Goal: Information Seeking & Learning: Learn about a topic

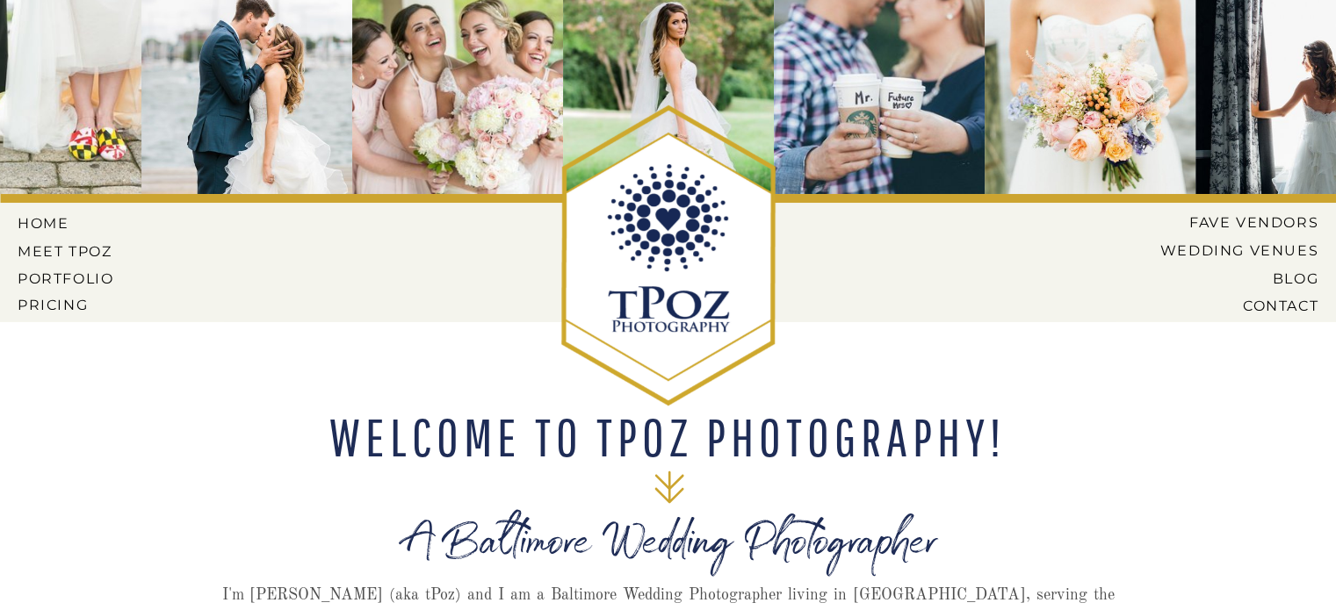
scroll to position [88, 0]
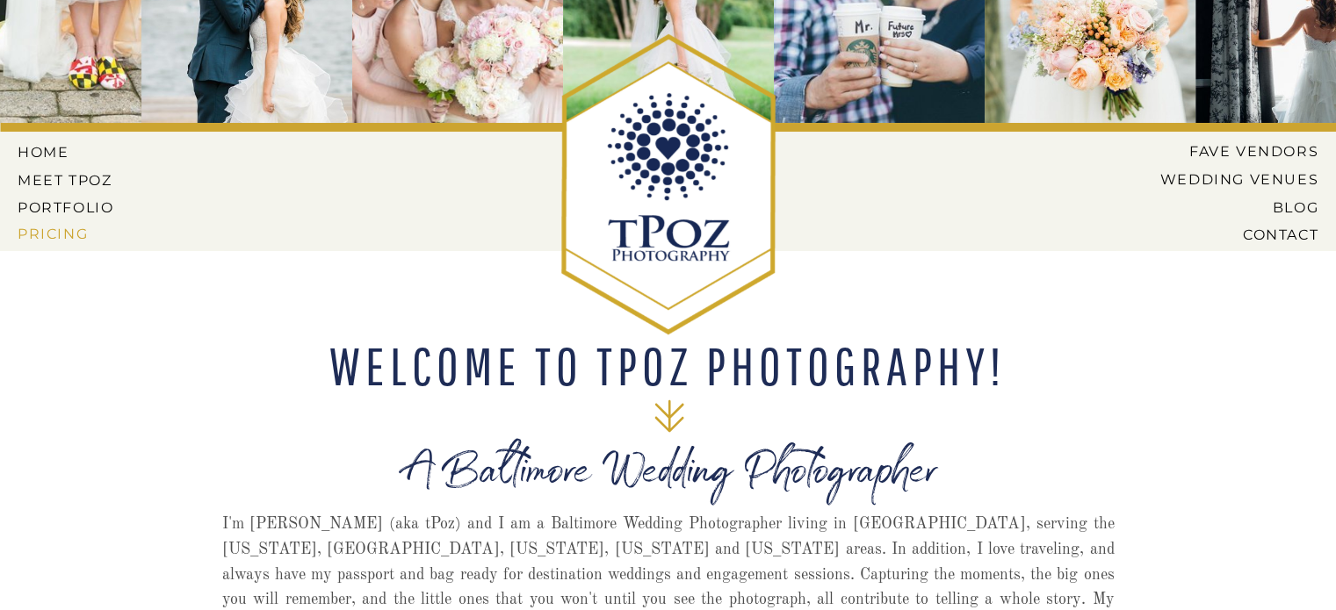
click at [69, 242] on nav "Pricing" at bounding box center [68, 234] width 100 height 16
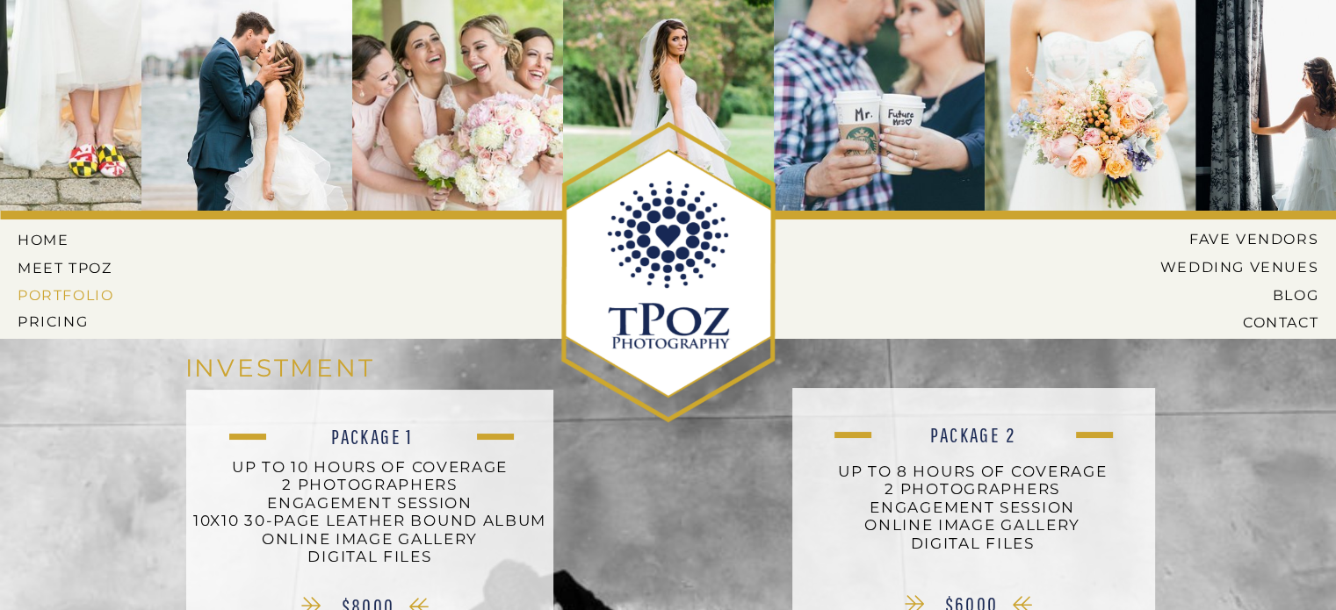
click at [47, 292] on nav "PORTFOLIO" at bounding box center [68, 295] width 100 height 16
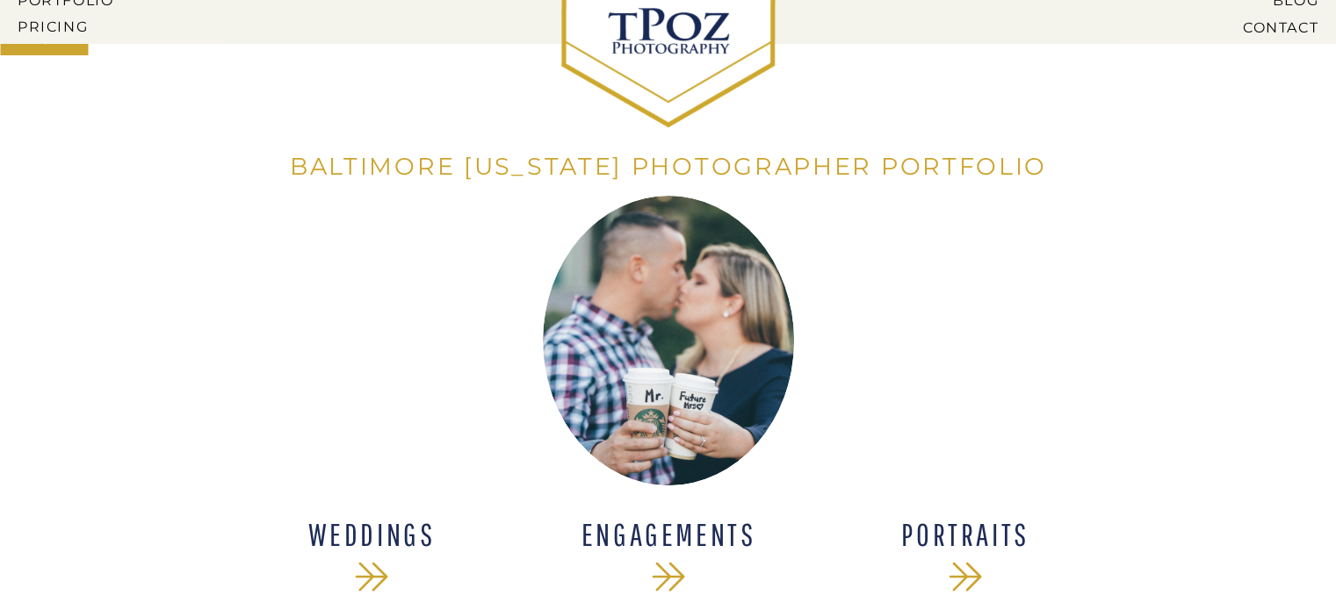
scroll to position [439, 0]
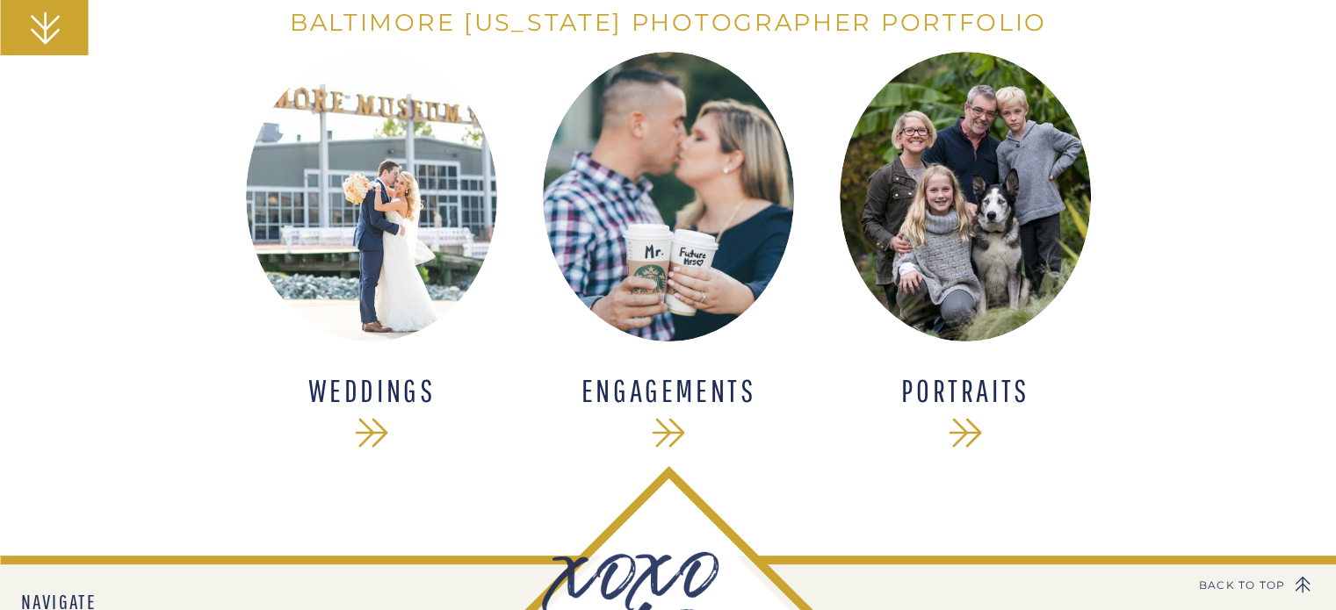
click at [235, 282] on div "contact blog Venues Vendors PRICING portfolio Meet Tpoz home CONTACT BLOG Weddi…" at bounding box center [668, 189] width 1336 height 1257
click at [372, 256] on div at bounding box center [371, 197] width 251 height 290
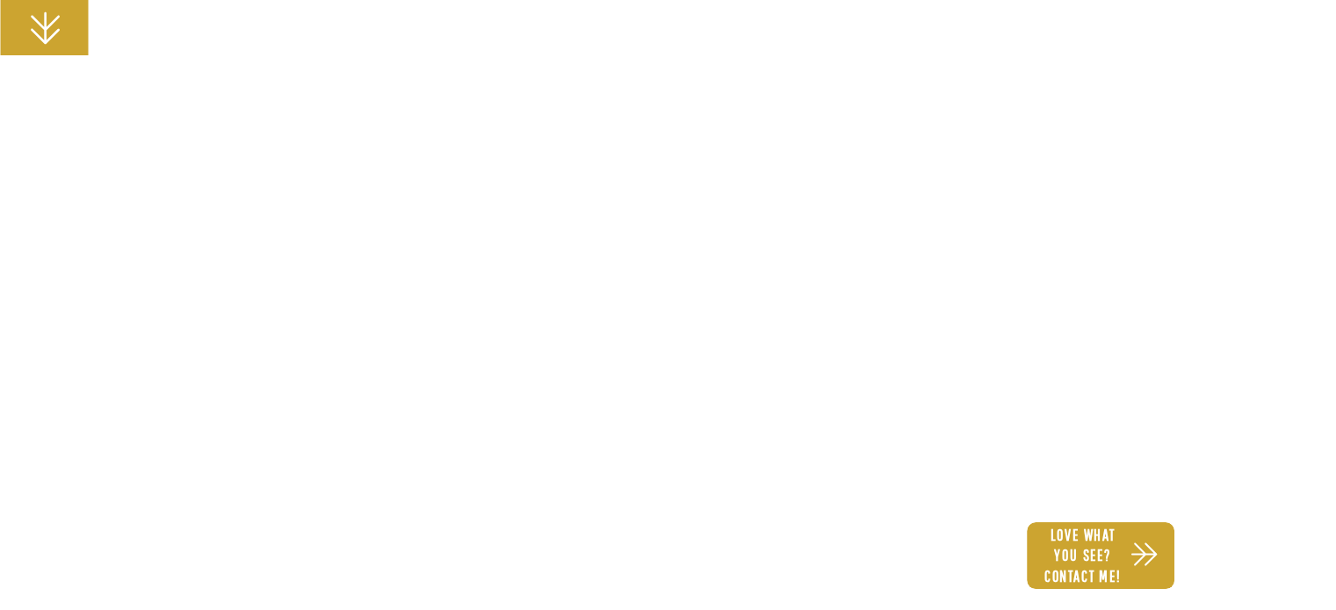
scroll to position [5358, 0]
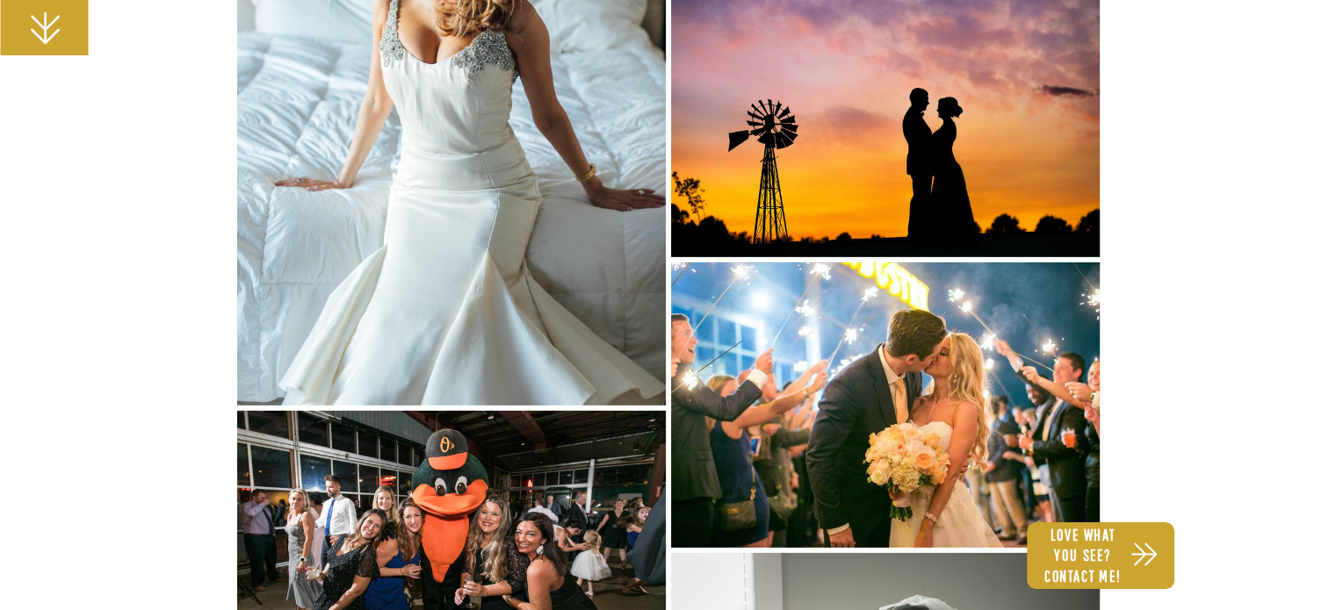
click at [403, 120] on img at bounding box center [451, 84] width 429 height 643
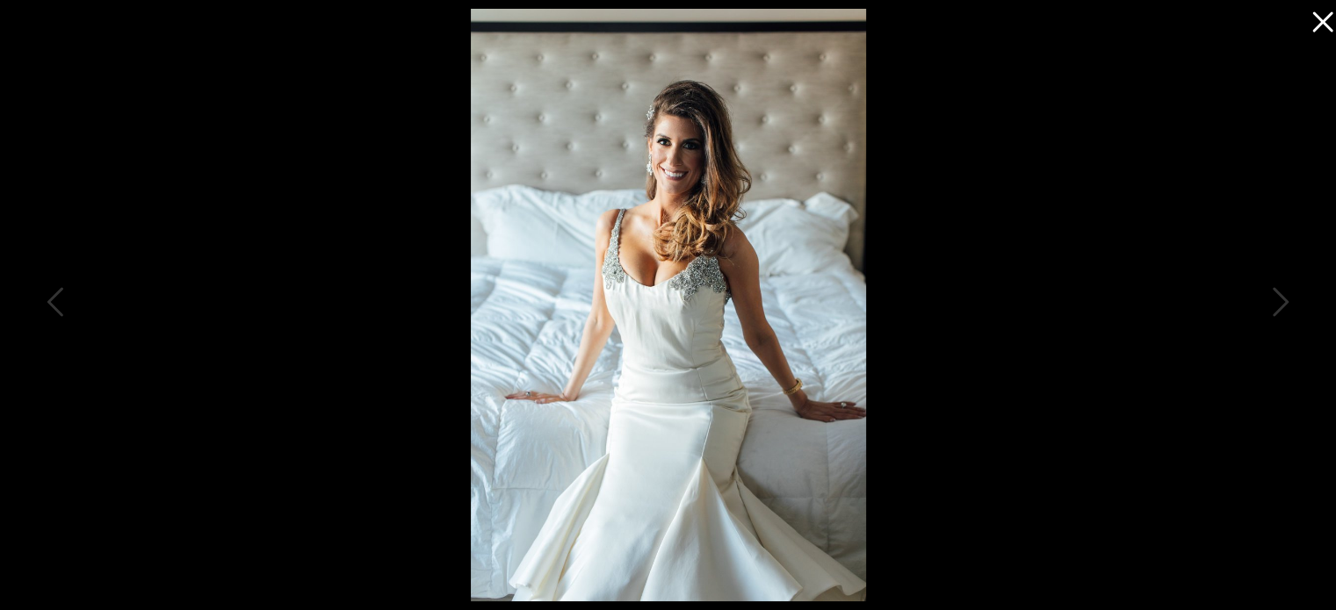
click at [646, 152] on img at bounding box center [668, 305] width 395 height 593
click at [647, 152] on img at bounding box center [668, 305] width 395 height 593
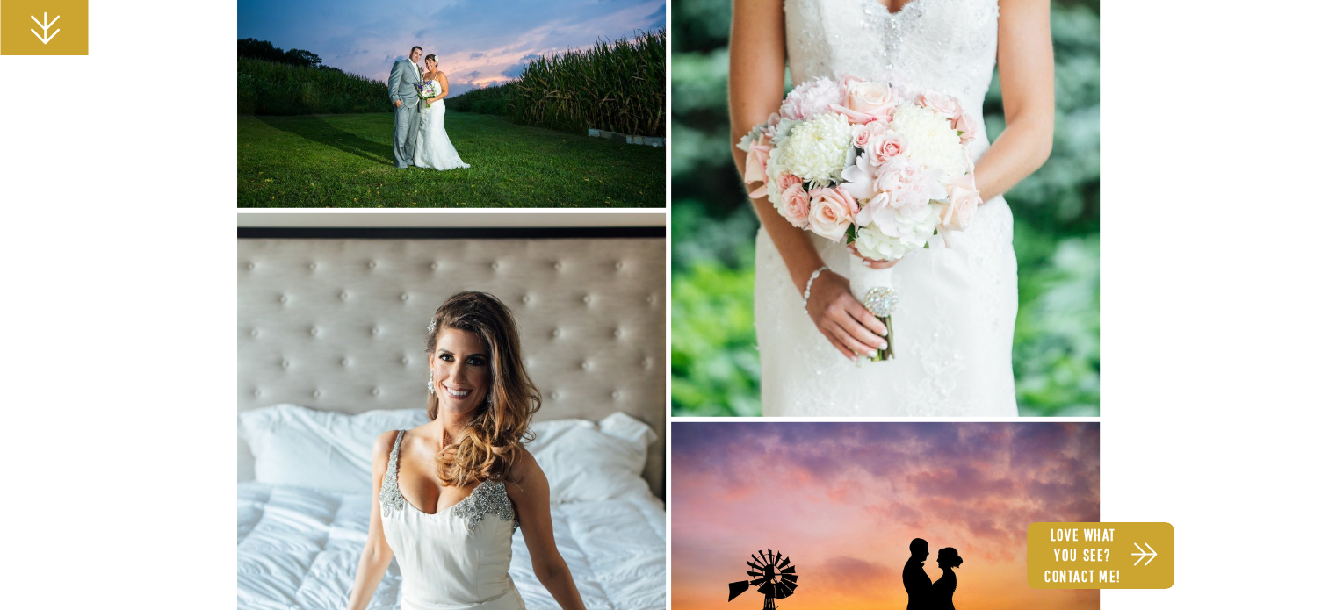
scroll to position [4919, 0]
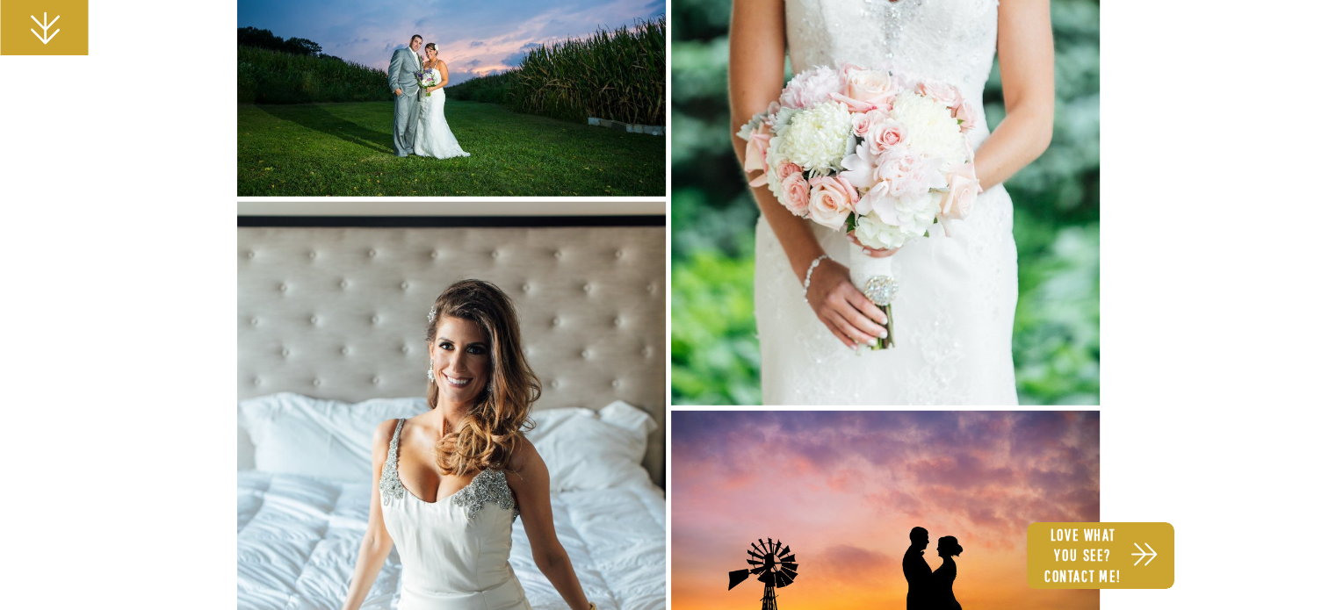
click at [511, 405] on img at bounding box center [451, 523] width 429 height 643
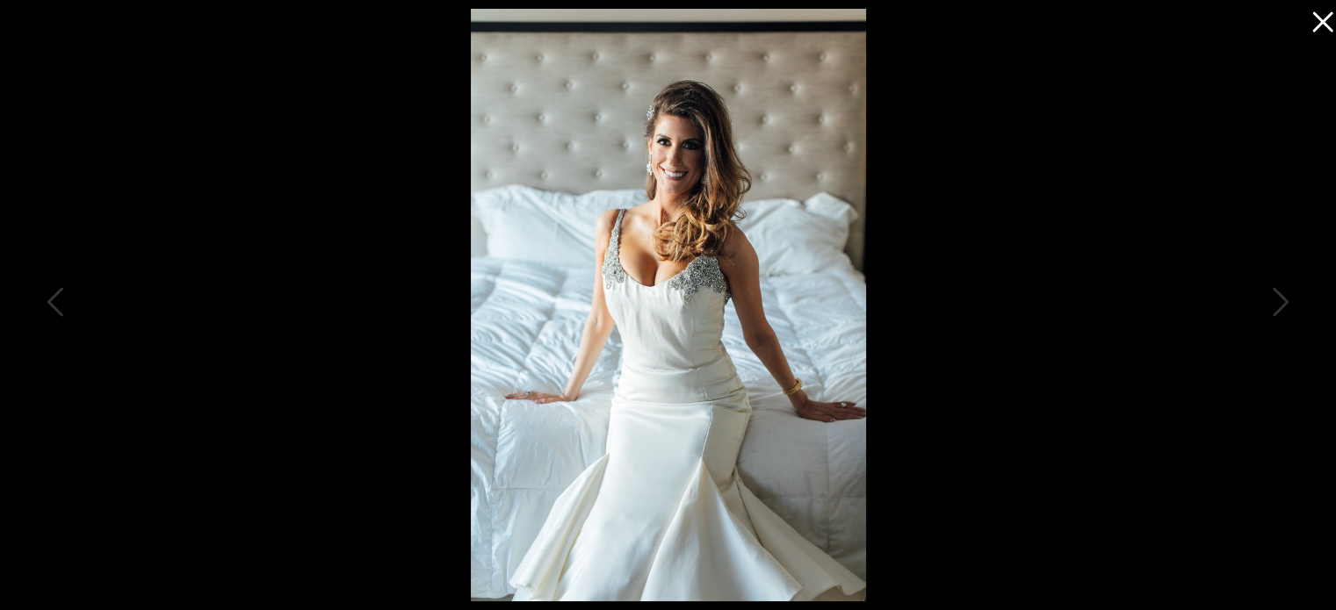
click at [1178, 313] on div at bounding box center [668, 305] width 1336 height 610
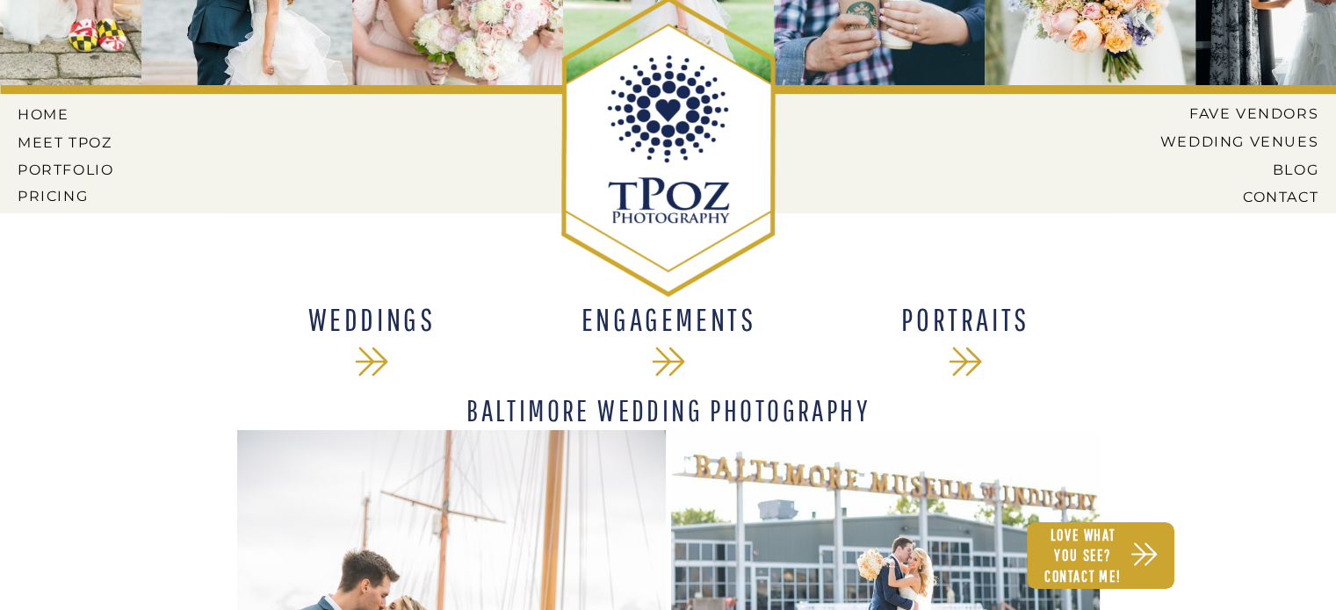
scroll to position [0, 0]
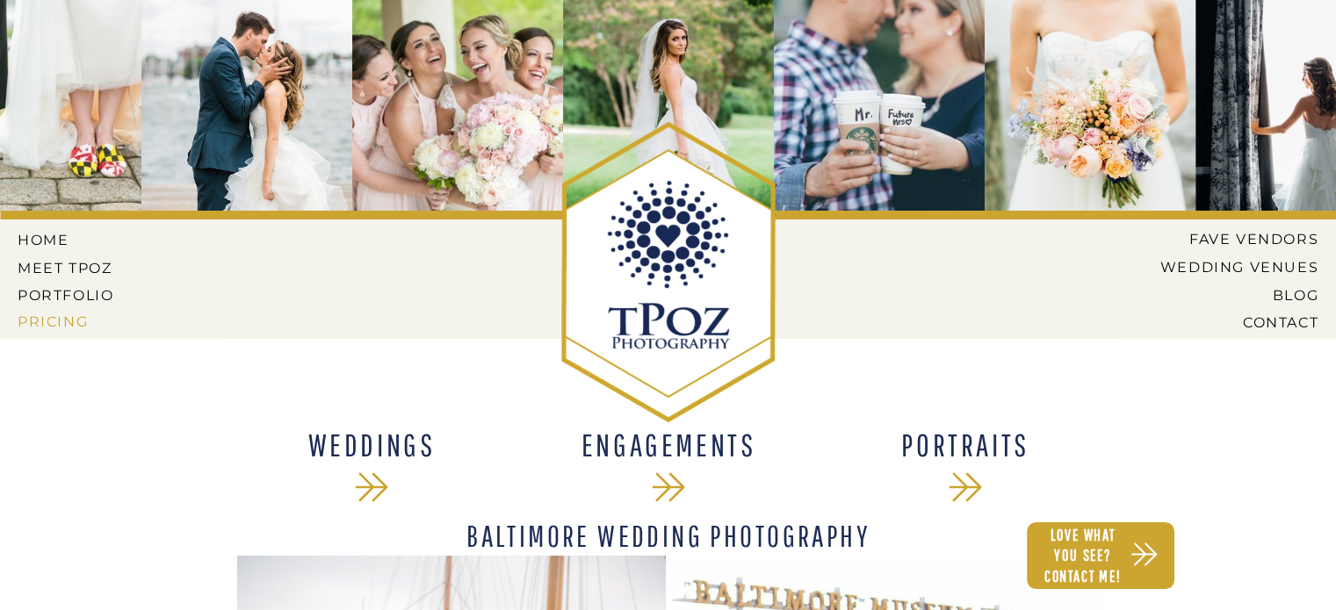
click at [46, 319] on nav "Pricing" at bounding box center [68, 322] width 100 height 16
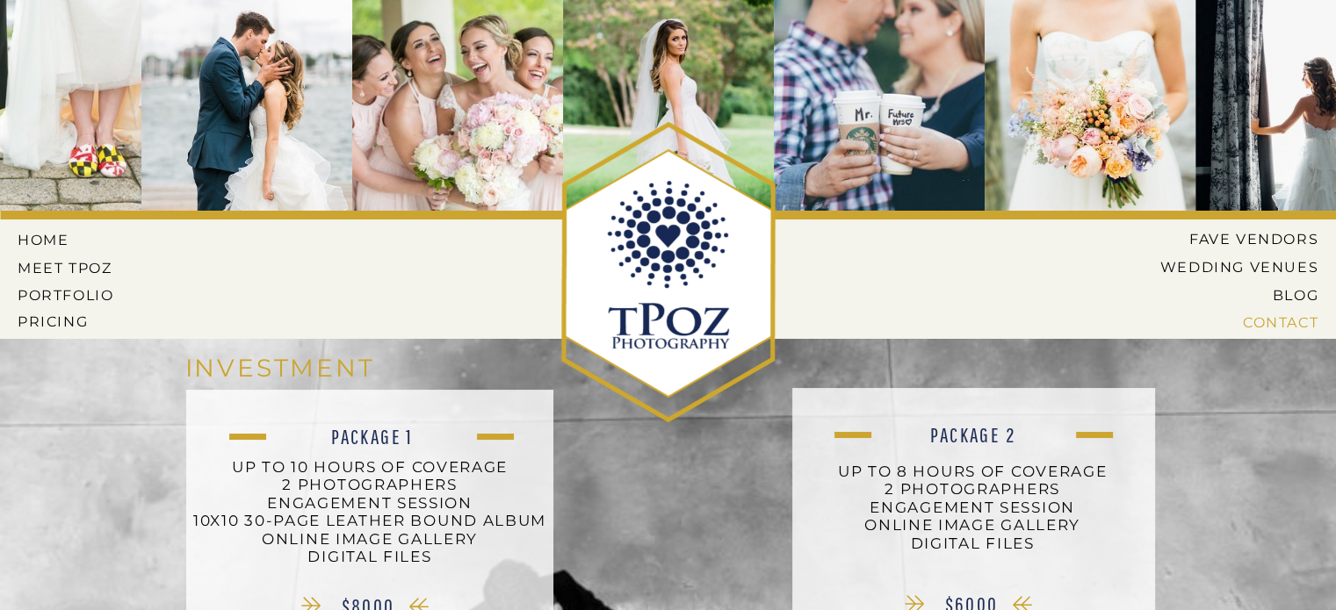
click at [1249, 330] on nav "CONTACT" at bounding box center [1249, 322] width 138 height 16
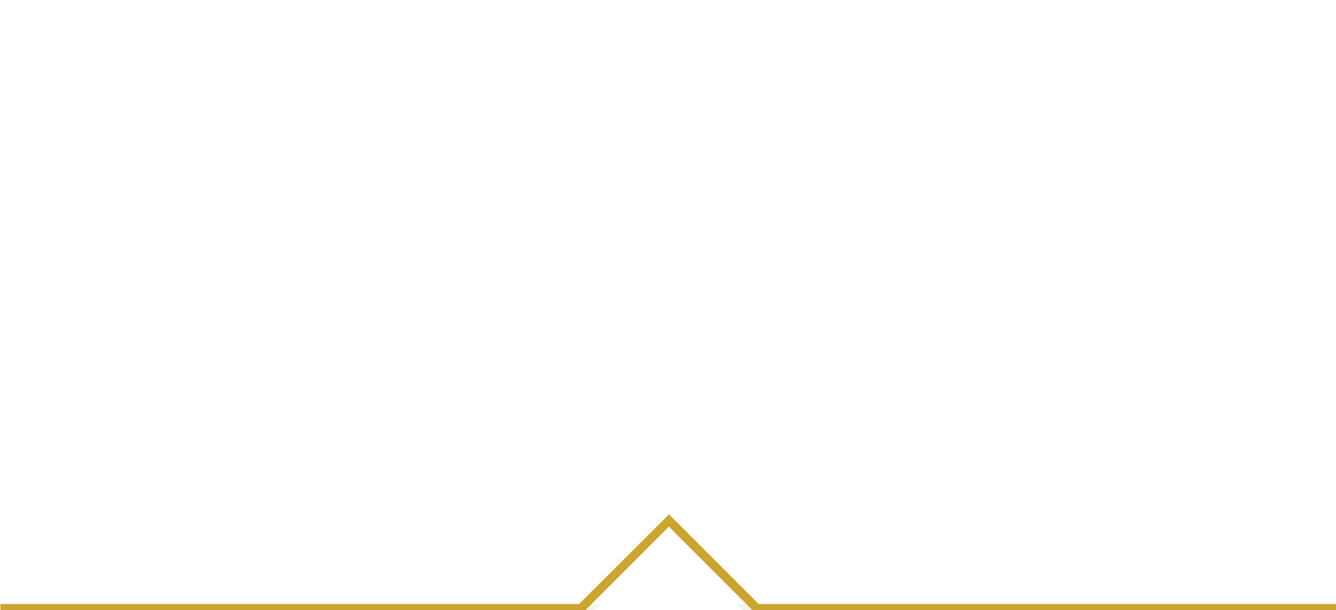
scroll to position [703, 0]
